Goal: Information Seeking & Learning: Learn about a topic

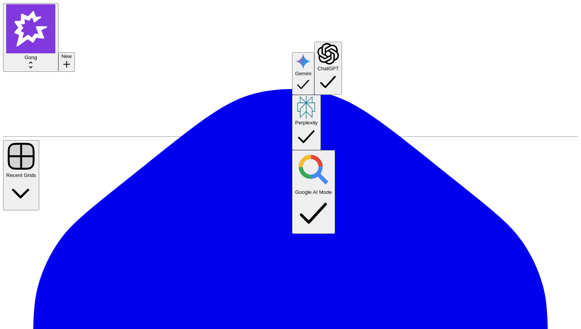
click at [311, 53] on div "Gemini" at bounding box center [303, 73] width 16 height 40
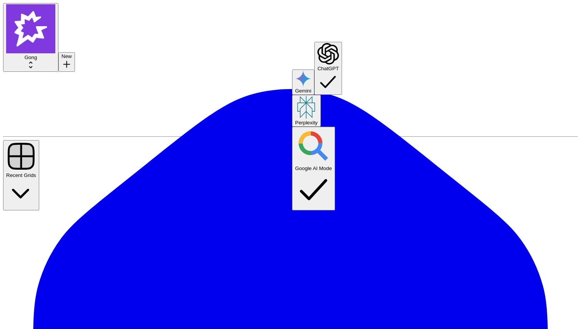
click at [332, 166] on span "Google AI Mode" at bounding box center [313, 169] width 37 height 6
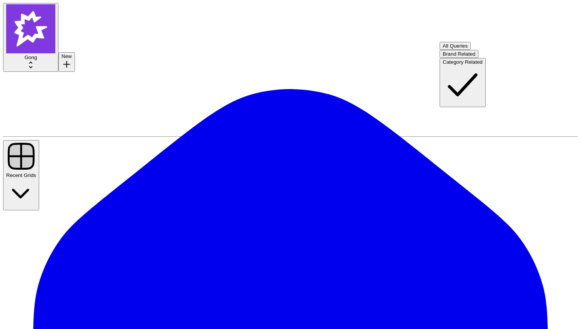
click at [463, 57] on span "Brand Related" at bounding box center [459, 54] width 33 height 6
type input "Brand Related"
